Goal: Use online tool/utility: Utilize a website feature to perform a specific function

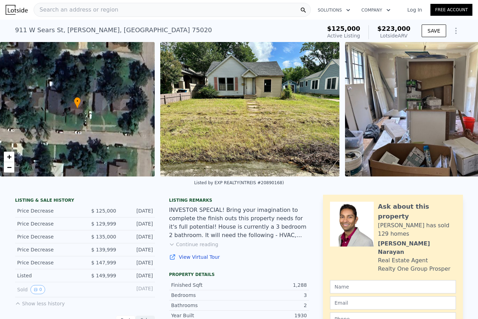
click at [177, 9] on div "Search an address or region" at bounding box center [172, 10] width 277 height 14
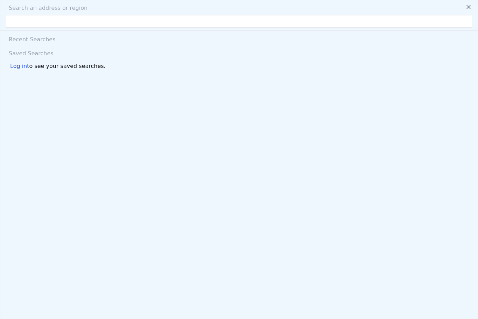
click at [56, 22] on input "text" at bounding box center [239, 21] width 466 height 13
type input "[STREET_ADDRESS]"
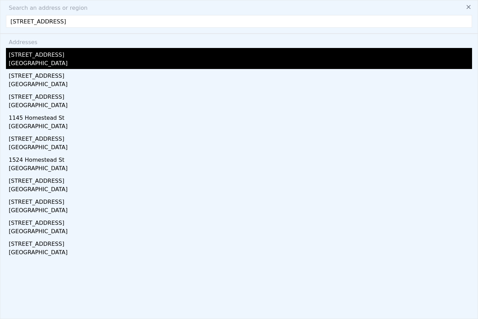
click at [37, 57] on div "[STREET_ADDRESS]" at bounding box center [240, 53] width 463 height 11
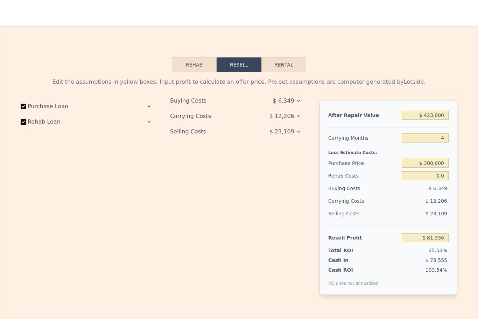
scroll to position [874, 0]
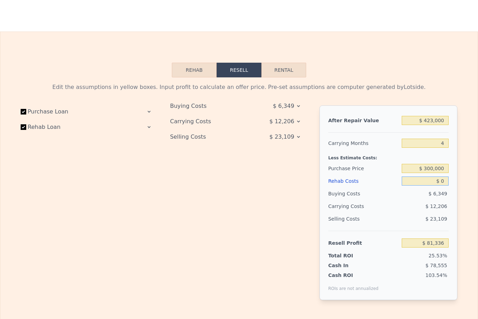
click at [440, 183] on input "$ 0" at bounding box center [425, 180] width 47 height 9
type input "$ 60"
type input "$ 81,275"
type input "$ 600"
type input "$ 80,710"
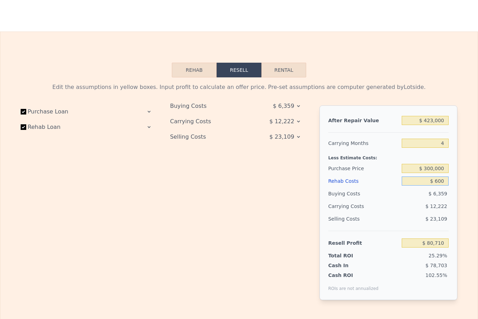
type input "$ 6,000"
type input "$ 75,064"
type input "$ 60,000"
type input "$ 18,616"
click at [412, 215] on div "$ 23,109" at bounding box center [425, 218] width 47 height 13
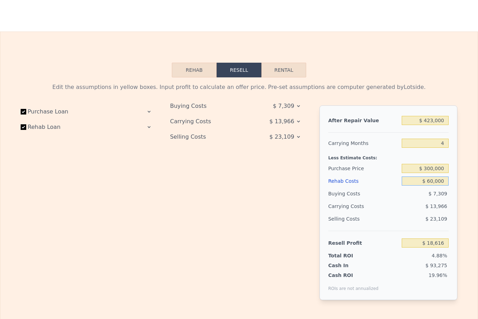
click at [430, 182] on input "$ 60,000" at bounding box center [425, 180] width 47 height 9
click at [442, 182] on input "$ 60,000" at bounding box center [425, 180] width 47 height 9
type input "$ 6,000"
type input "$ 75,064"
type input "$ 600"
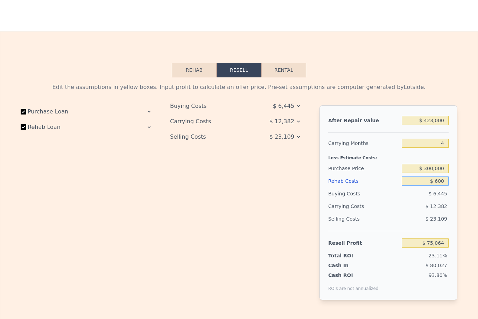
type input "$ 80,710"
type input "$ 60"
type input "$ 81,275"
type input "$ 6"
type input "$ 81,330"
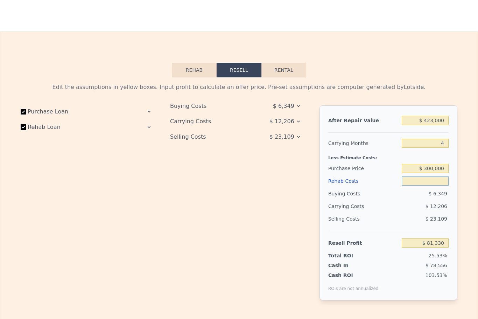
type input "$ 3"
type input "$ 81,333"
type input "$ 35"
type input "$ 81,300"
type input "$ 350"
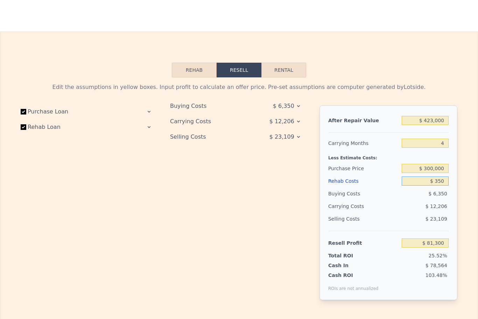
type input "$ 80,968"
type input "$ 3,500"
type input "$ 77,676"
type input "$ 35,000"
type input "$ 44,748"
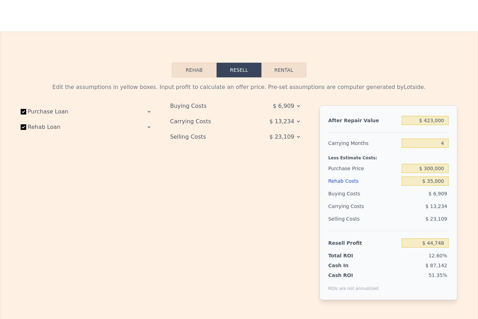
click at [396, 217] on div "Selling Costs" at bounding box center [363, 218] width 71 height 13
click at [271, 221] on div "Buying Costs $ 6,909 Carrying Costs $ 13,234 Selling Costs $ 23,109" at bounding box center [239, 208] width 138 height 206
